Goal: Navigation & Orientation: Find specific page/section

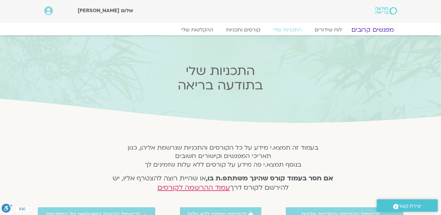
click at [373, 29] on link "מפגשים קרובים" at bounding box center [373, 30] width 58 height 8
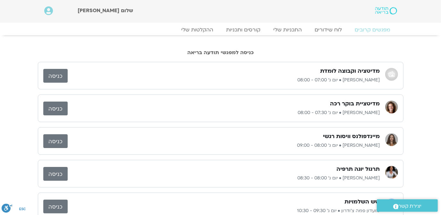
click at [51, 105] on link "כניסה" at bounding box center [55, 109] width 24 height 14
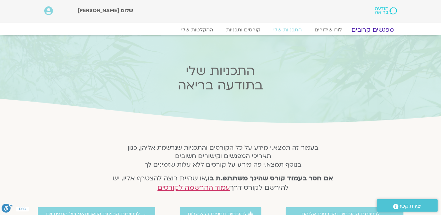
click at [379, 30] on link "מפגשים קרובים" at bounding box center [373, 30] width 58 height 8
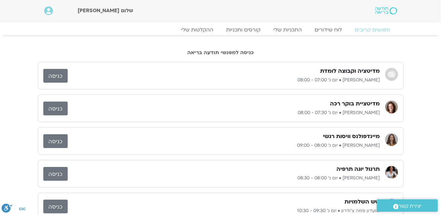
click at [55, 74] on link "כניסה" at bounding box center [55, 76] width 24 height 14
